Goal: Find specific page/section: Find specific page/section

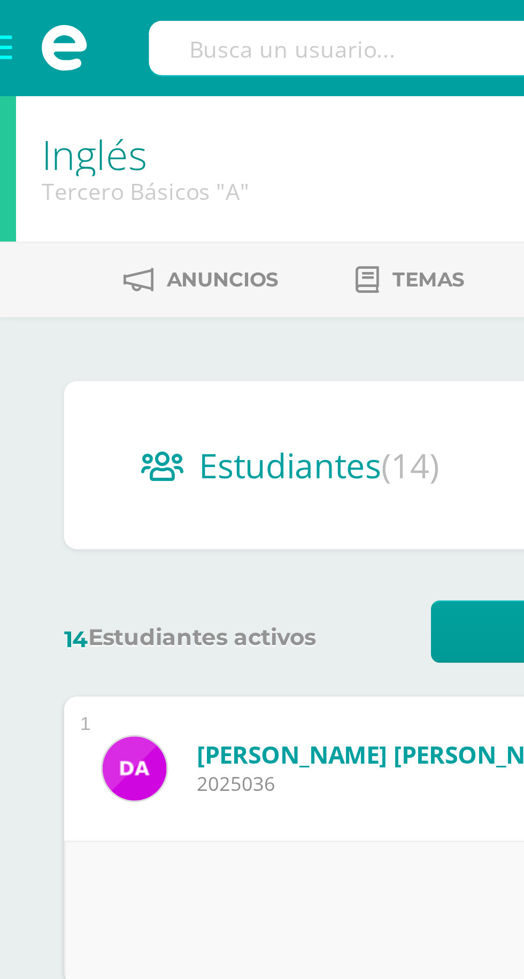
click at [11, 14] on span at bounding box center [21, 16] width 43 height 32
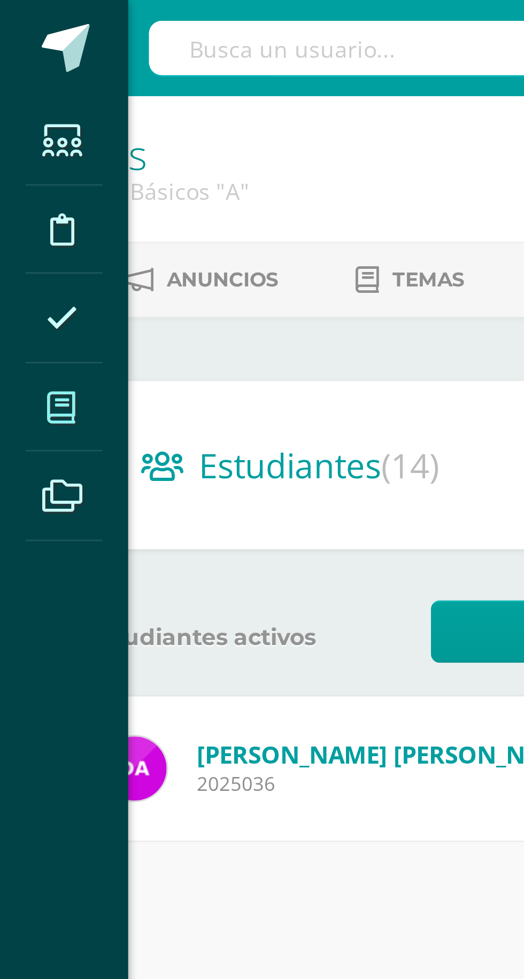
click at [20, 140] on icon at bounding box center [20, 136] width 10 height 11
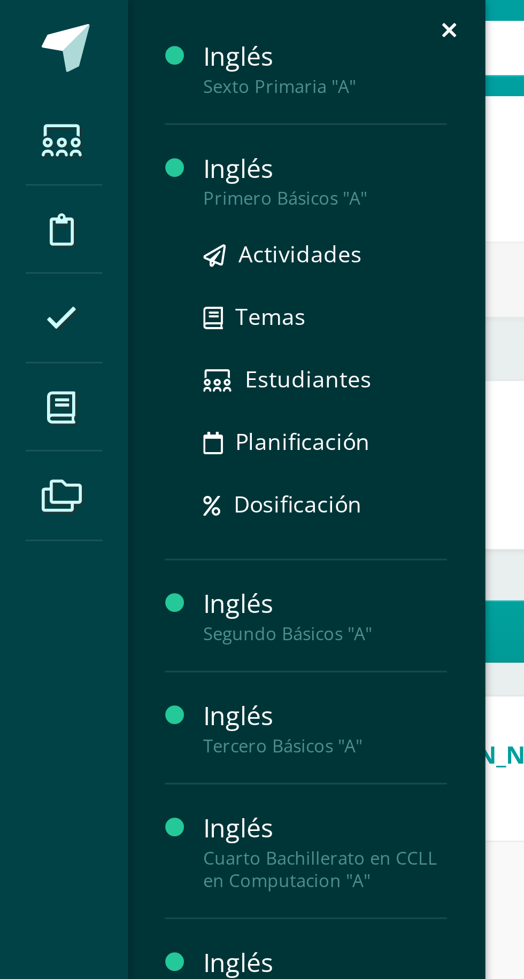
click at [119, 63] on div "Primero Básicos "A"" at bounding box center [108, 66] width 81 height 7
click at [122, 126] on link "Estudiantes" at bounding box center [108, 126] width 81 height 12
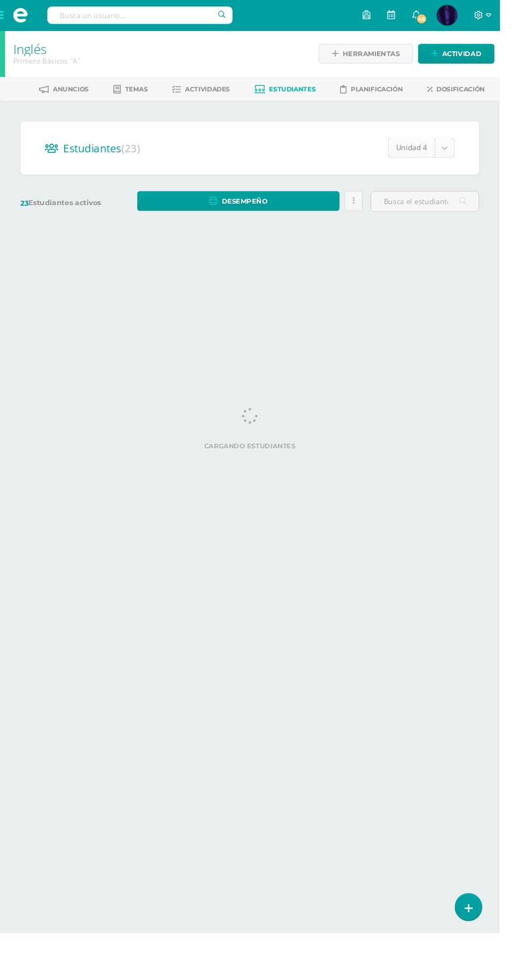
click at [449, 161] on body "Estudiantes Disciplina Asistencia Mis cursos Archivos Soporte Centro de ayuda Ú…" at bounding box center [262, 127] width 524 height 254
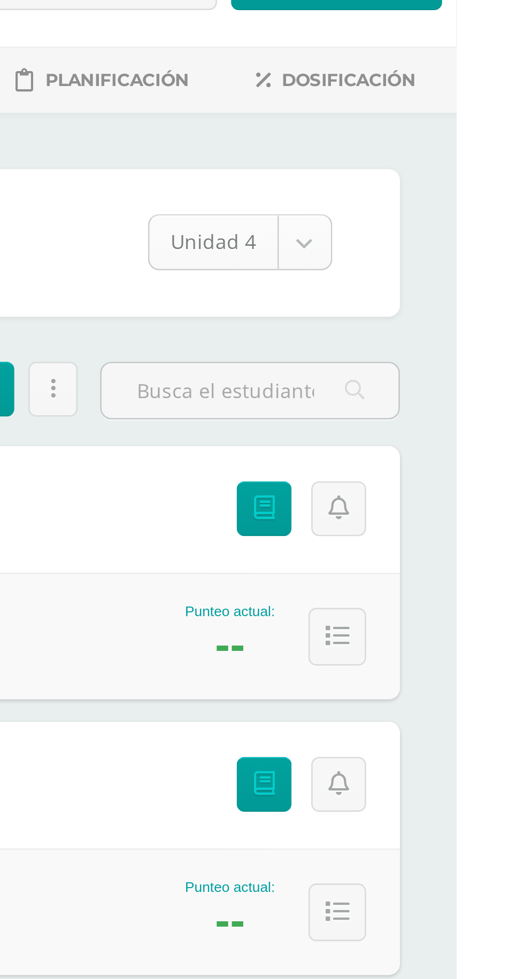
click at [459, 160] on body "Estudiantes Disciplina Asistencia Mis cursos Archivos Soporte Centro de ayuda Ú…" at bounding box center [262, 669] width 524 height 1338
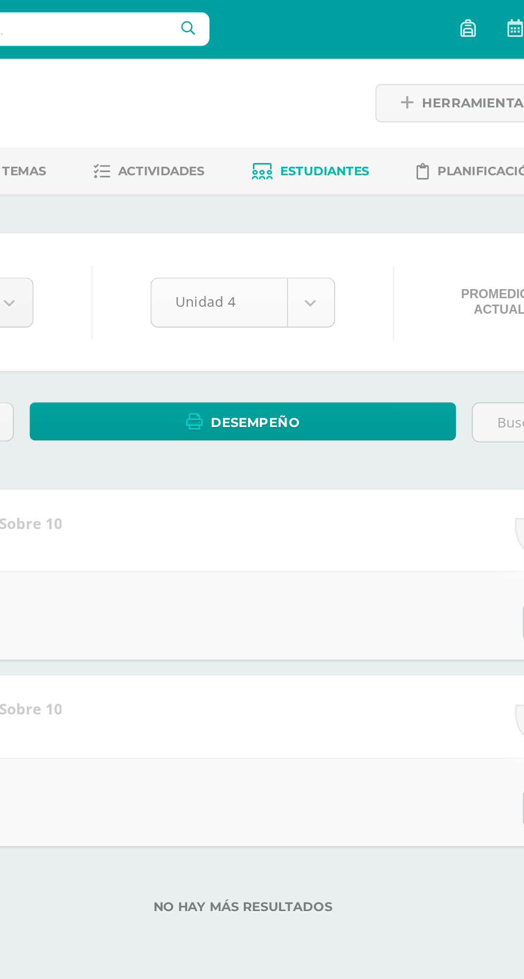
click at [293, 169] on body "Estudiantes Disciplina Asistencia Mis cursos Archivos Soporte Centro de ayuda Ú…" at bounding box center [262, 266] width 524 height 532
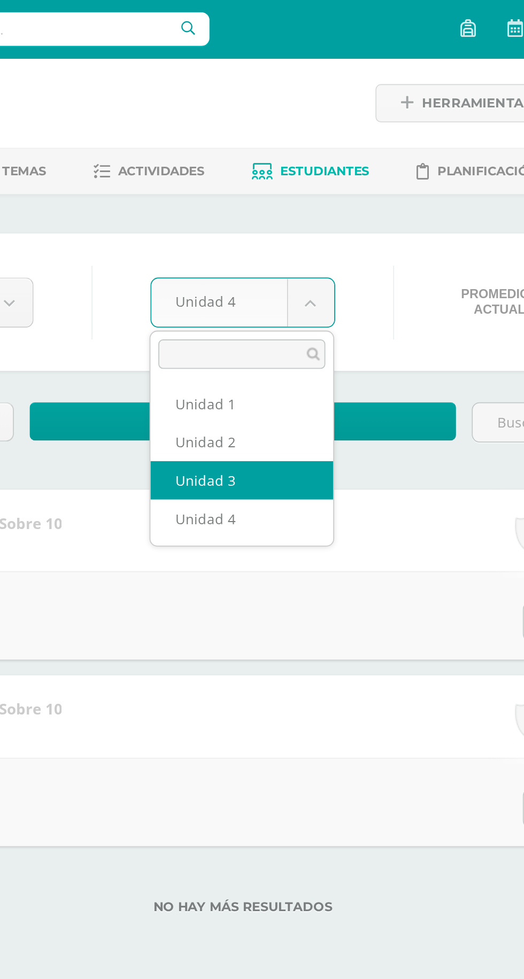
select select "Unidad 3"
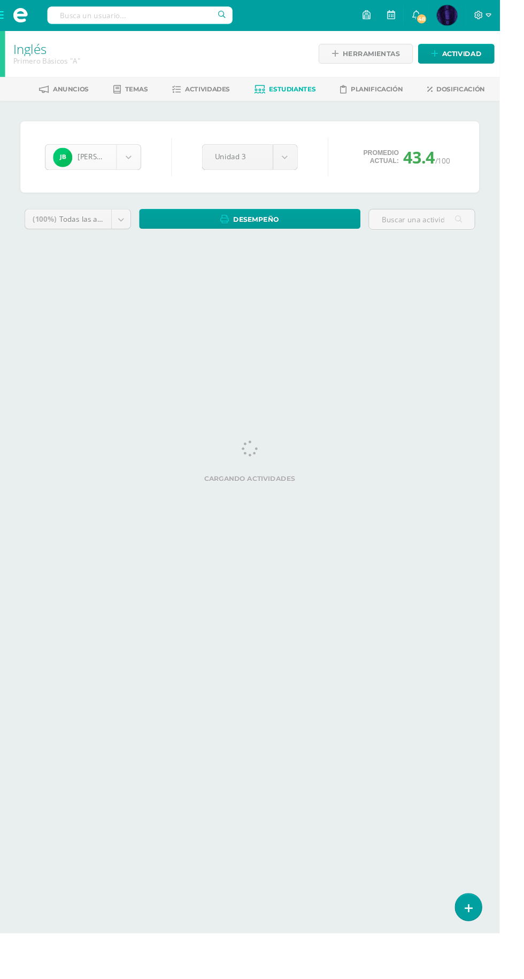
click at [135, 165] on body "Estudiantes Disciplina Asistencia Mis cursos Archivos Soporte Centro de ayuda Ú…" at bounding box center [262, 144] width 524 height 288
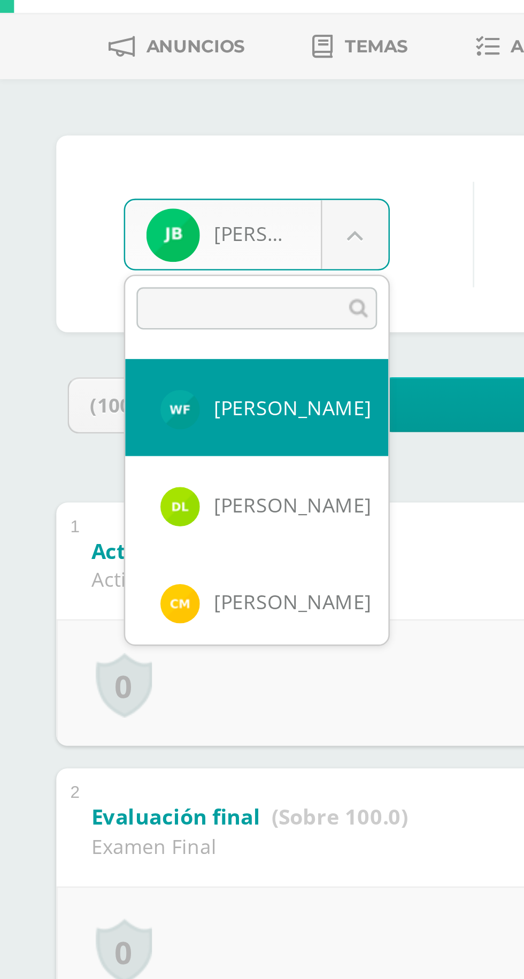
scroll to position [194, 0]
